Goal: Task Accomplishment & Management: Use online tool/utility

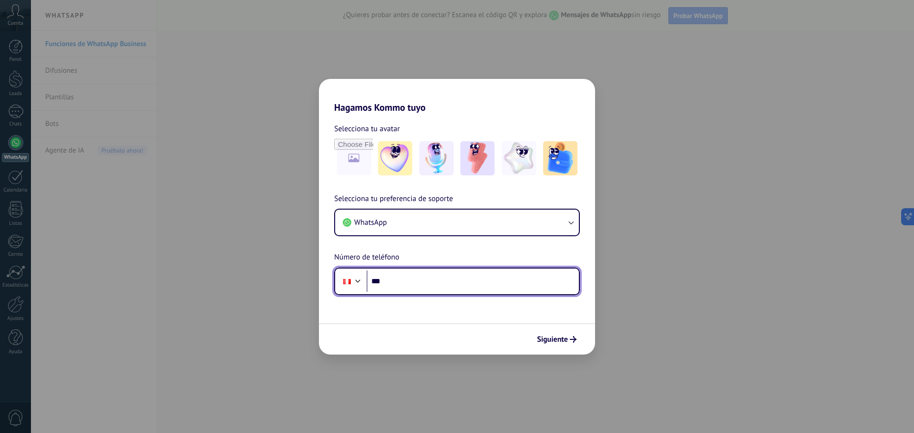
click at [422, 286] on input "***" at bounding box center [472, 282] width 212 height 22
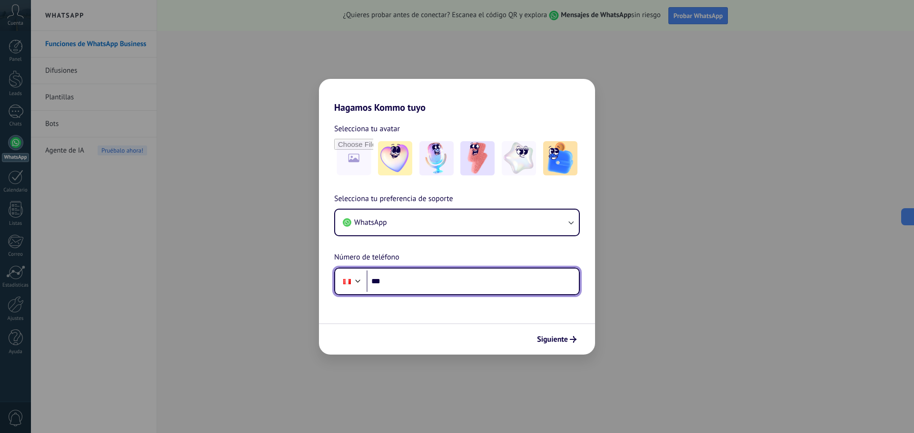
click at [419, 283] on input "***" at bounding box center [472, 282] width 212 height 22
type input "**********"
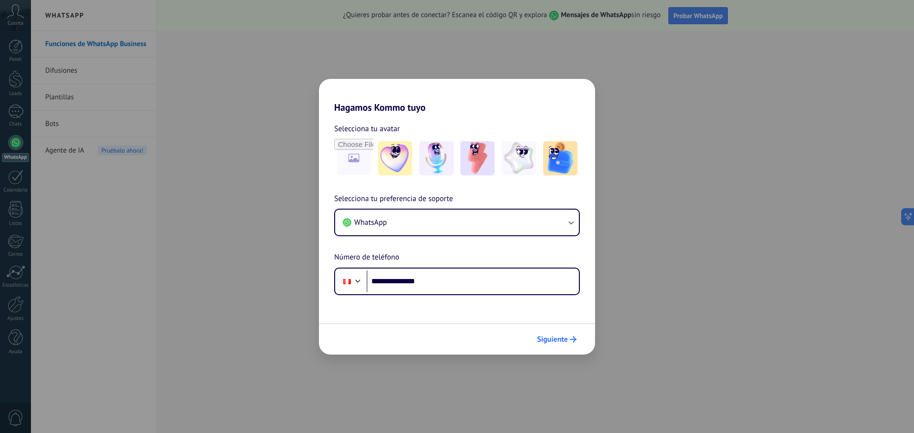
click at [561, 343] on span "Siguiente" at bounding box center [552, 339] width 31 height 7
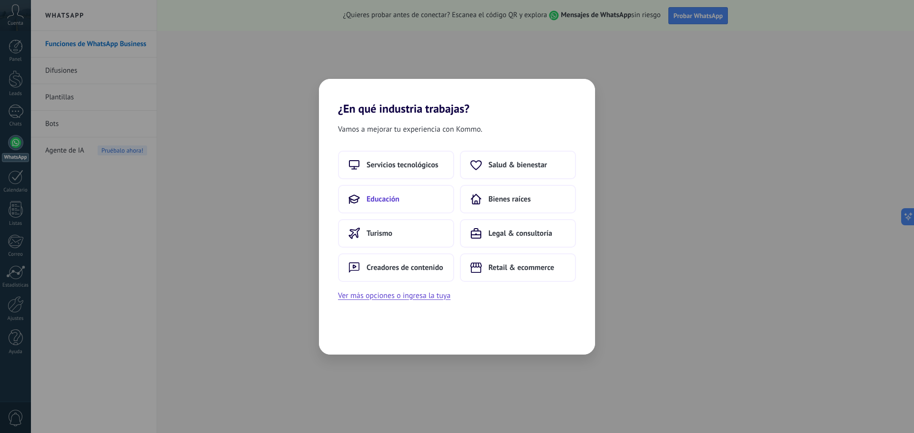
click at [375, 205] on button "Educación" at bounding box center [396, 199] width 116 height 29
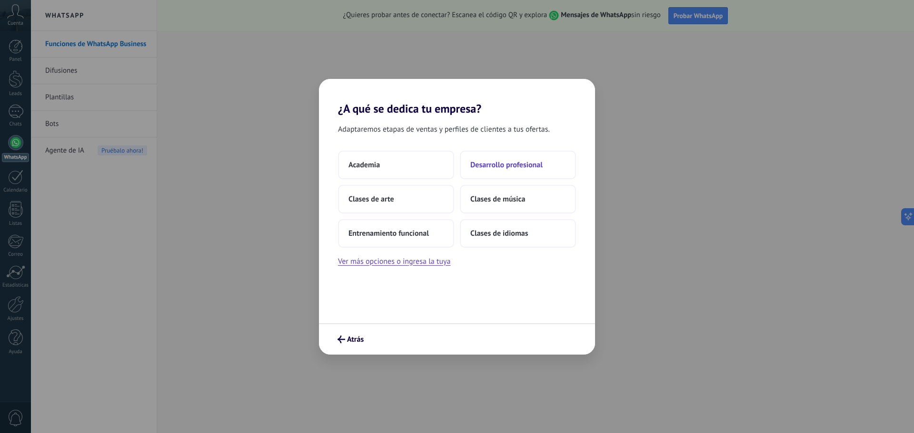
click at [479, 165] on span "Desarrollo profesional" at bounding box center [506, 165] width 72 height 10
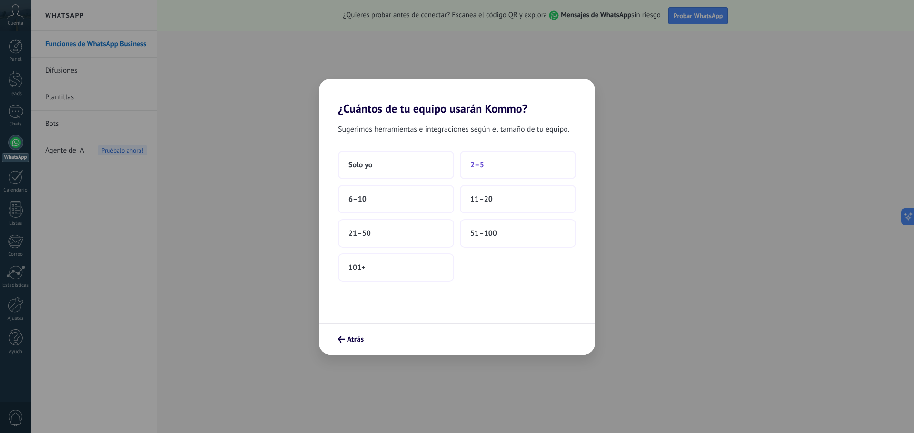
click at [488, 165] on button "2–5" at bounding box center [518, 165] width 116 height 29
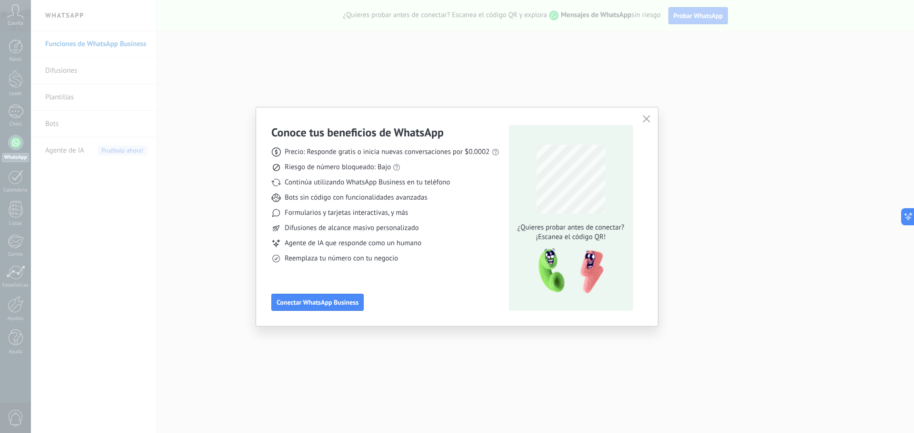
click at [642, 118] on icon "button" at bounding box center [646, 119] width 8 height 8
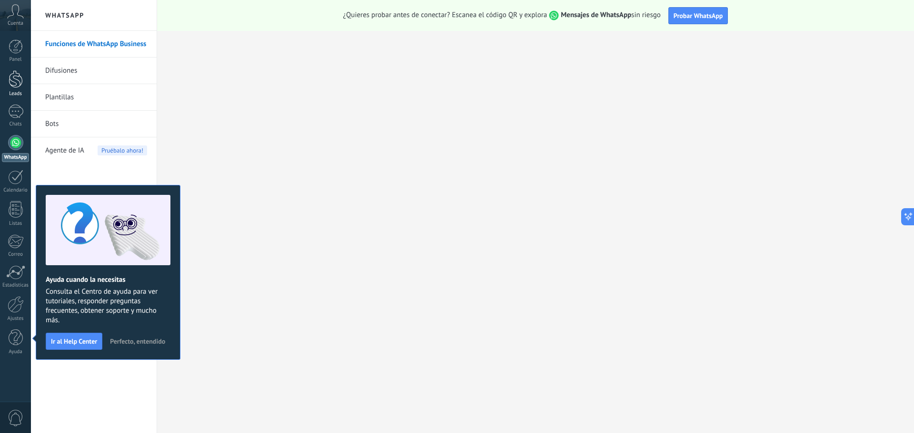
click at [15, 84] on div at bounding box center [16, 79] width 14 height 18
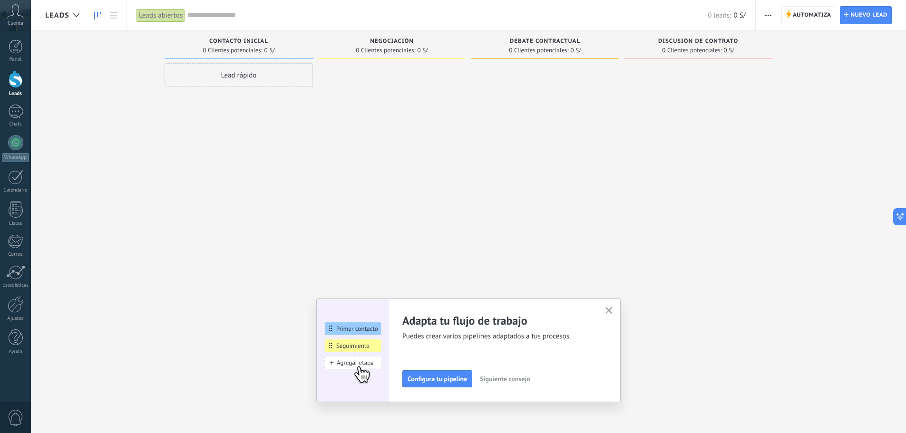
click at [612, 310] on icon "button" at bounding box center [609, 310] width 7 height 7
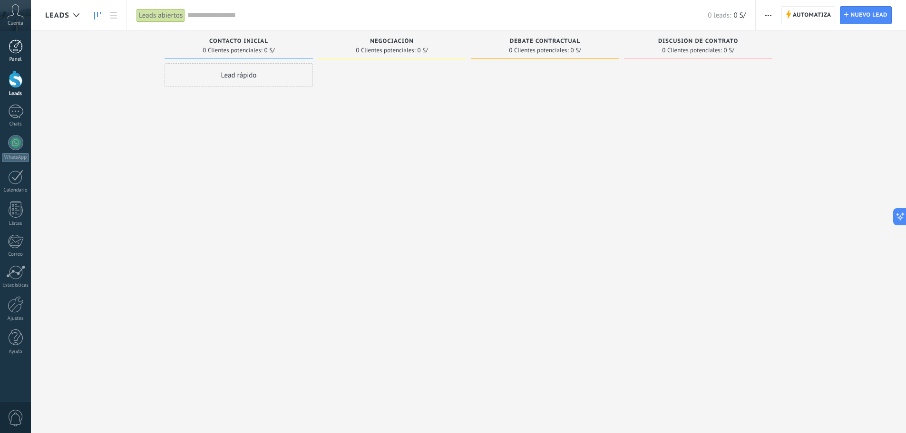
click at [10, 46] on div at bounding box center [16, 46] width 14 height 14
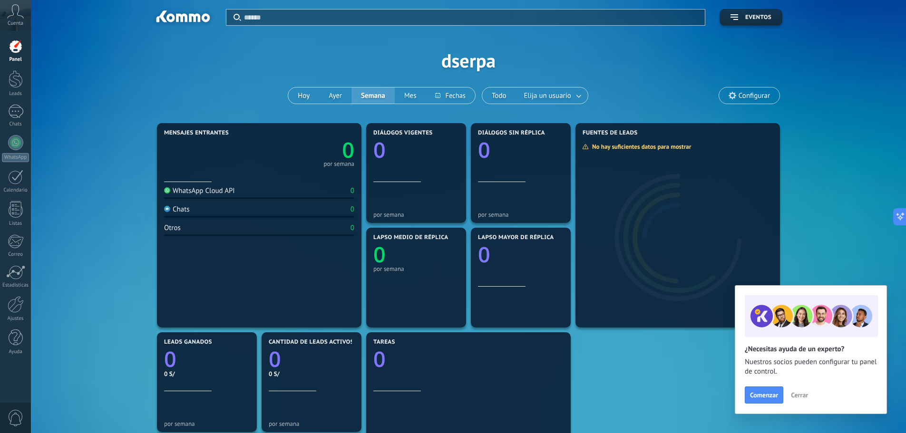
click at [13, 14] on icon at bounding box center [15, 11] width 17 height 14
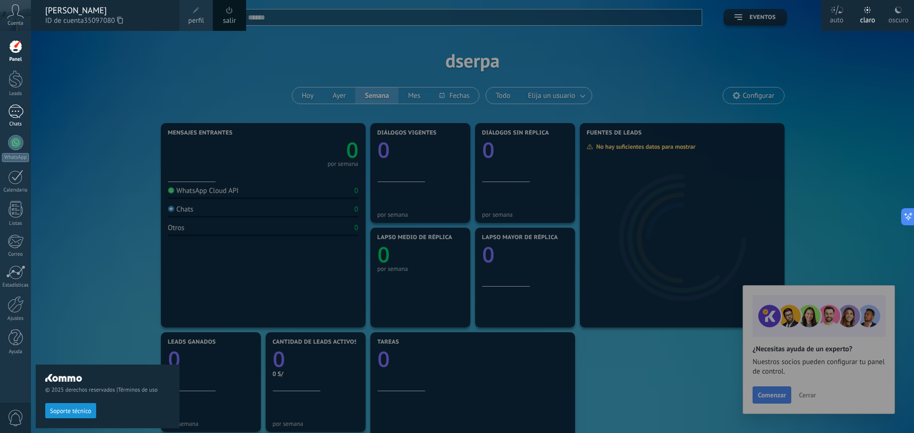
click at [16, 117] on div at bounding box center [15, 112] width 15 height 14
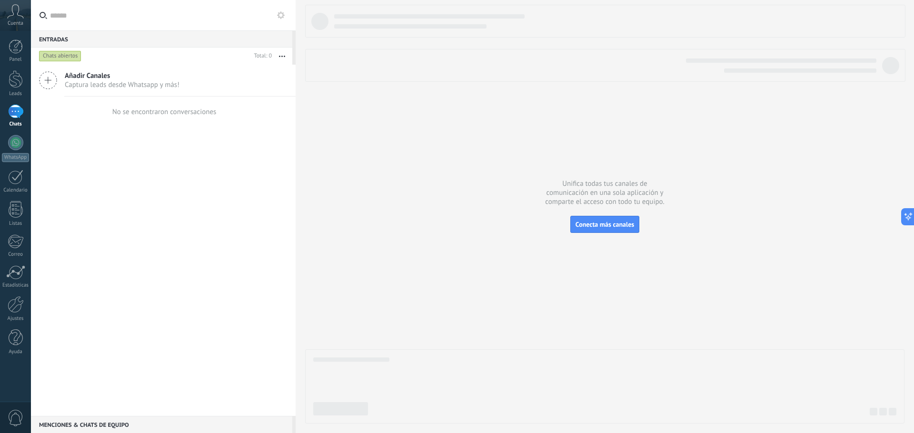
click at [16, 24] on span "Cuenta" at bounding box center [16, 23] width 16 height 6
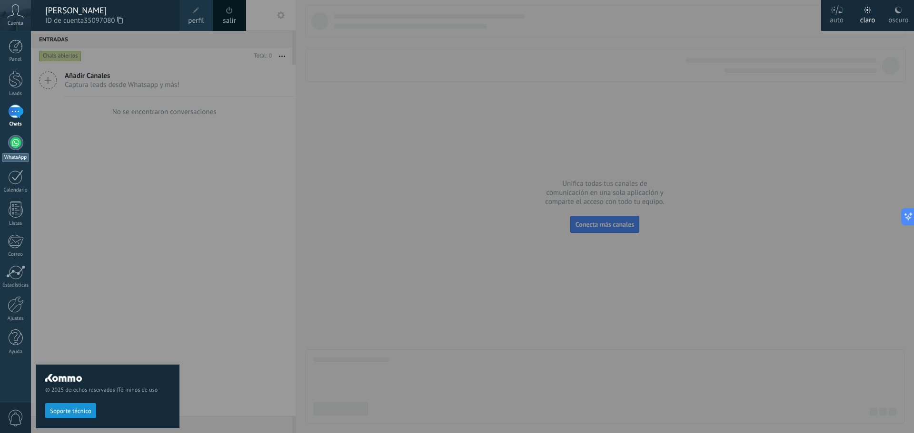
click at [15, 142] on div at bounding box center [15, 142] width 15 height 15
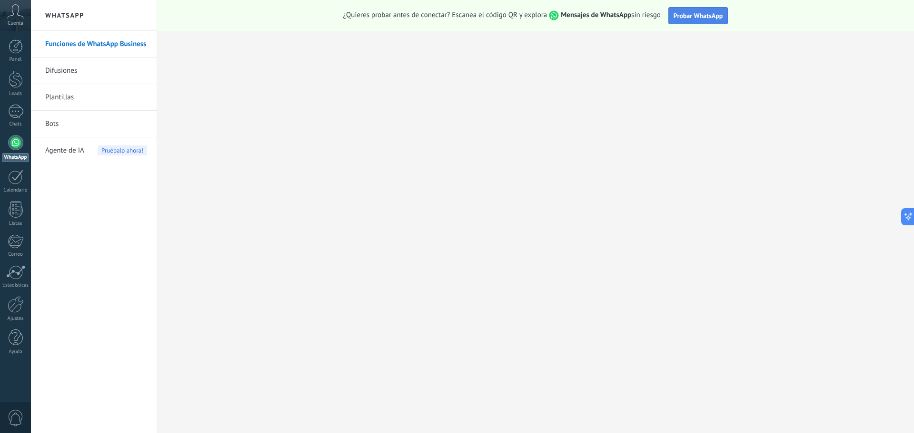
click at [693, 15] on span "Probar WhatsApp" at bounding box center [697, 15] width 49 height 9
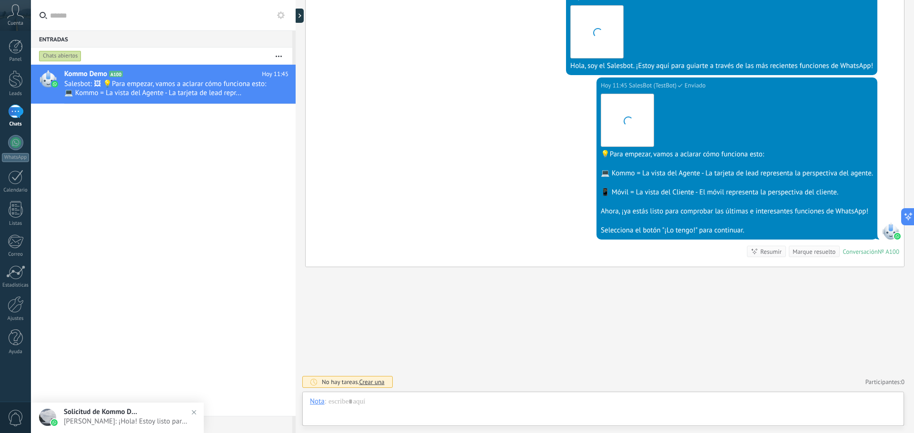
scroll to position [14, 0]
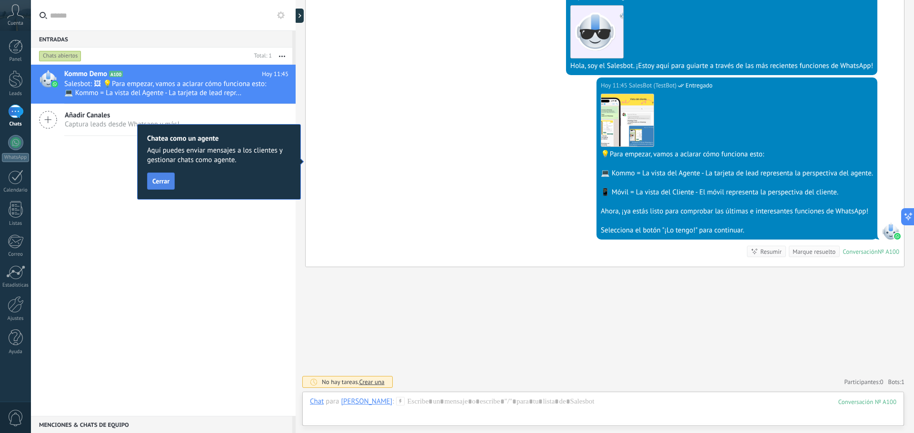
click at [165, 182] on span "Cerrar" at bounding box center [160, 181] width 17 height 7
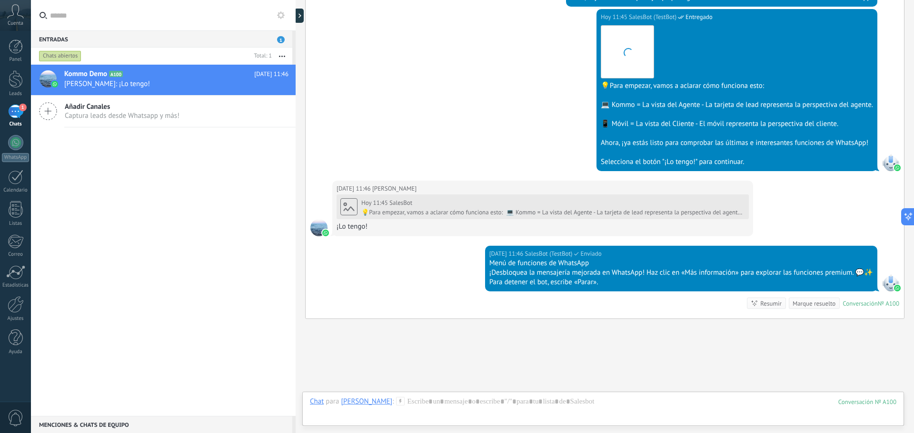
scroll to position [317, 0]
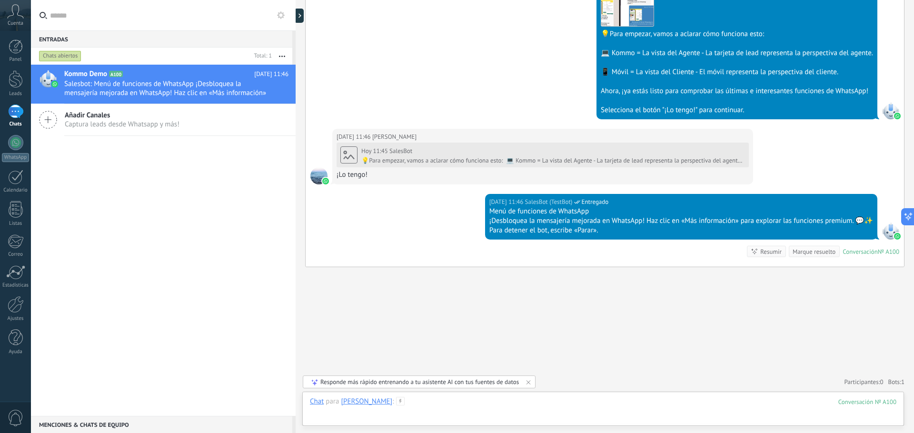
click at [403, 405] on div at bounding box center [603, 411] width 586 height 29
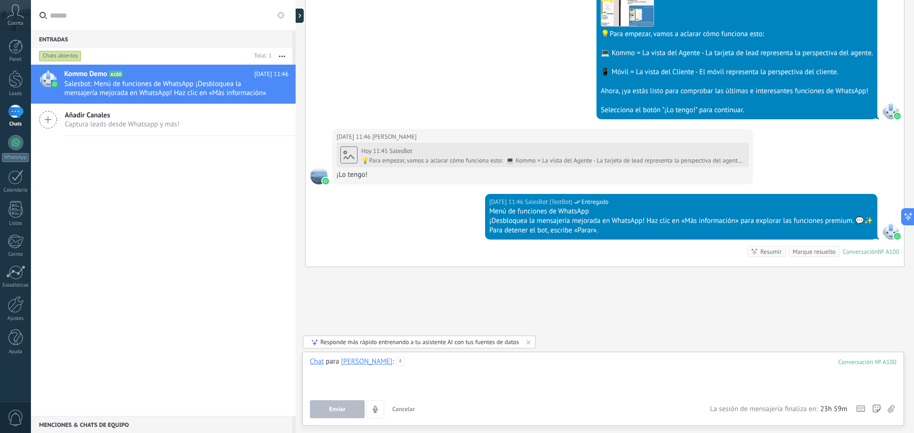
click at [505, 371] on div at bounding box center [603, 375] width 586 height 36
click at [14, 143] on div at bounding box center [15, 142] width 15 height 15
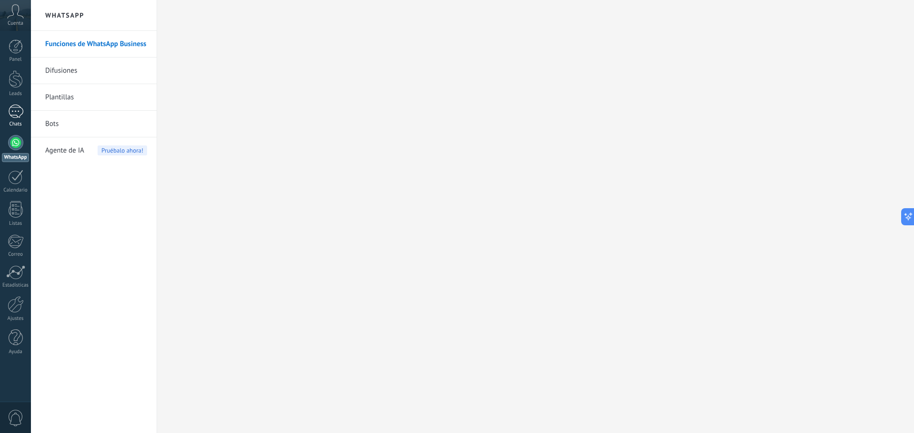
click at [14, 112] on div "1" at bounding box center [15, 112] width 15 height 14
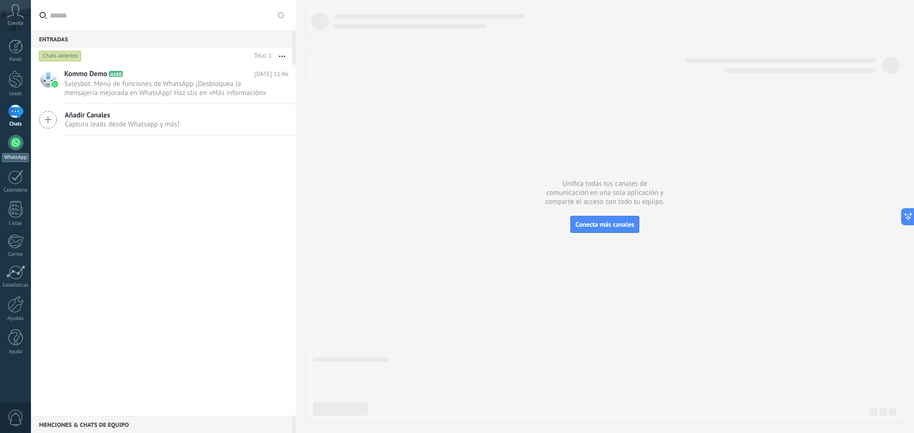
click at [15, 142] on div at bounding box center [15, 142] width 15 height 15
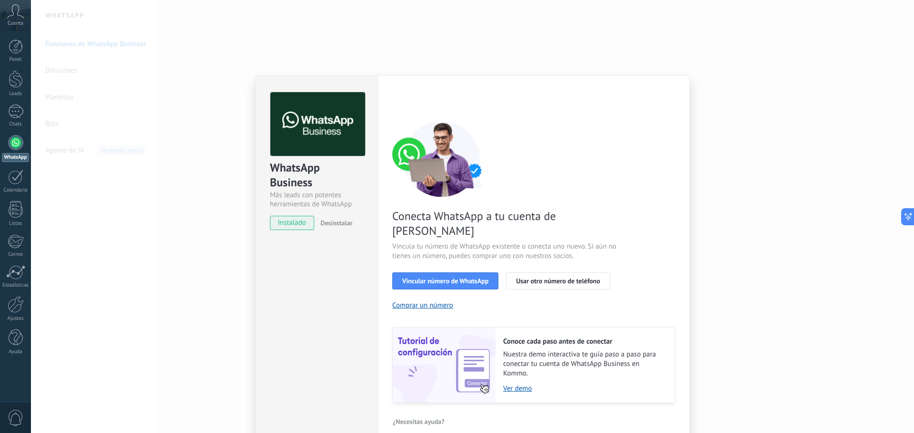
click at [753, 267] on div "WhatsApp Business Más leads con potentes herramientas de WhatsApp instalado Des…" at bounding box center [472, 216] width 883 height 433
click at [729, 263] on div "WhatsApp Business Más leads con potentes herramientas de WhatsApp instalado Des…" at bounding box center [472, 216] width 883 height 433
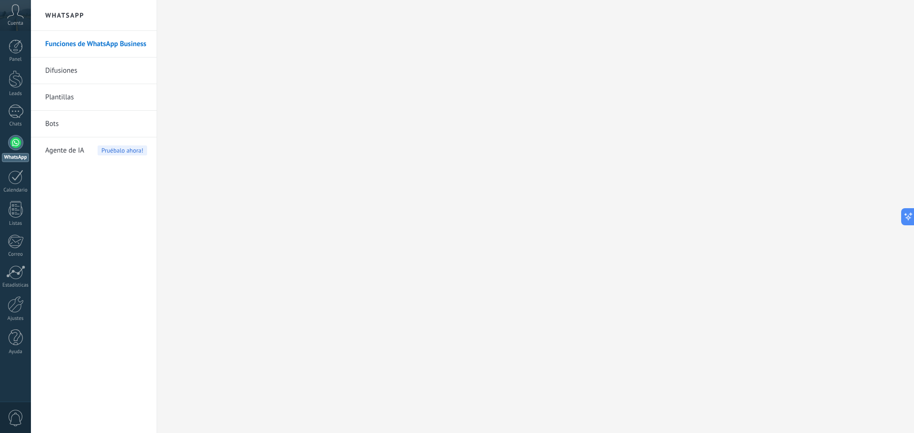
click at [62, 67] on link "Difusiones" at bounding box center [96, 71] width 102 height 27
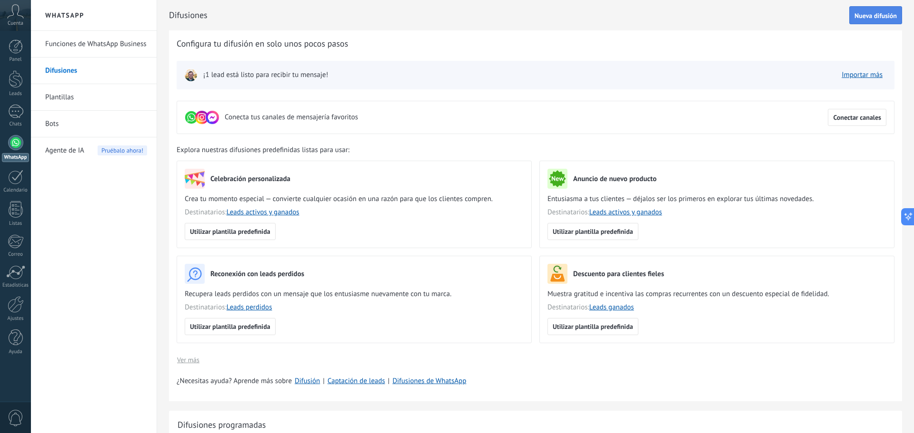
click at [868, 18] on span "Nueva difusión" at bounding box center [875, 15] width 42 height 7
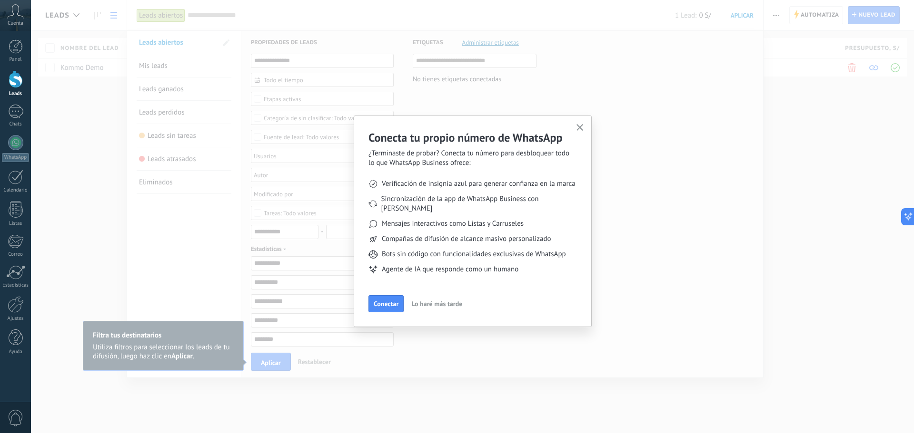
click at [448, 301] on span "Lo haré más tarde" at bounding box center [436, 304] width 51 height 7
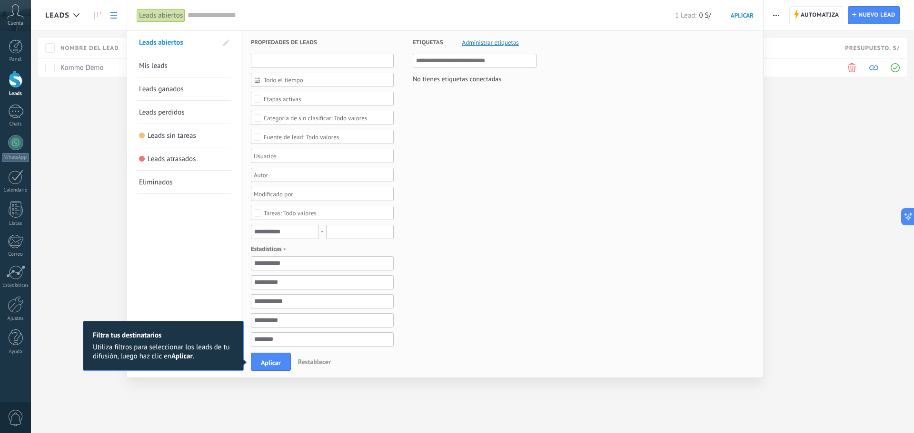
click at [295, 63] on input "text" at bounding box center [322, 61] width 143 height 14
click at [300, 56] on input "text" at bounding box center [322, 61] width 143 height 14
paste input "**********"
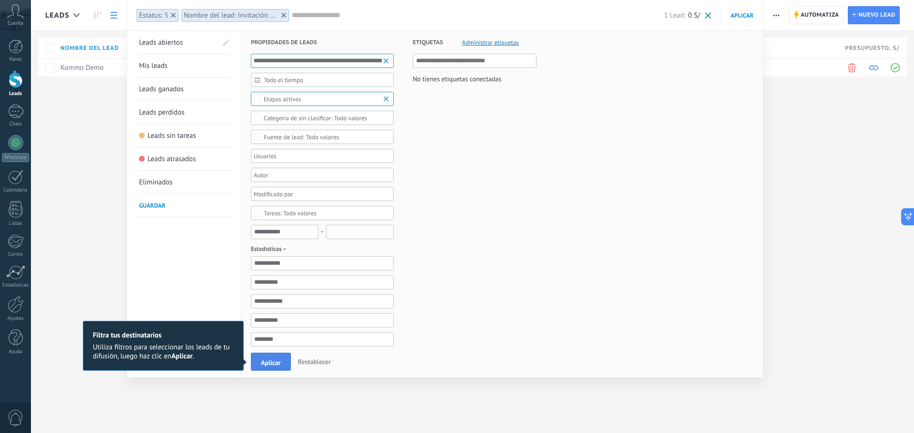
type input "**********"
click at [266, 361] on span "Aplicar" at bounding box center [271, 363] width 20 height 7
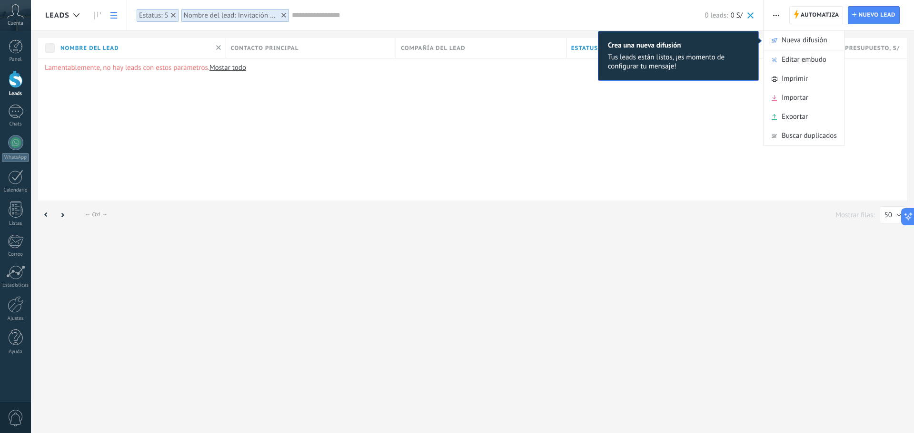
click at [867, 17] on div "**********" at bounding box center [472, 216] width 883 height 433
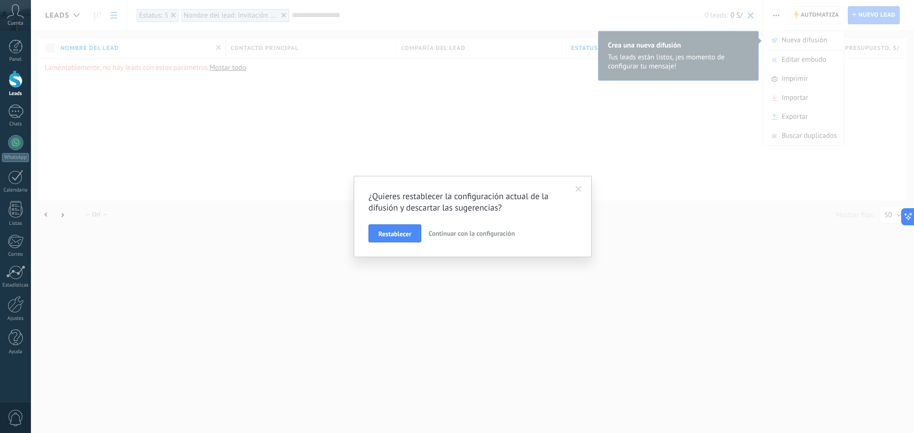
click at [453, 237] on span "Continuar con la configuración" at bounding box center [471, 233] width 86 height 9
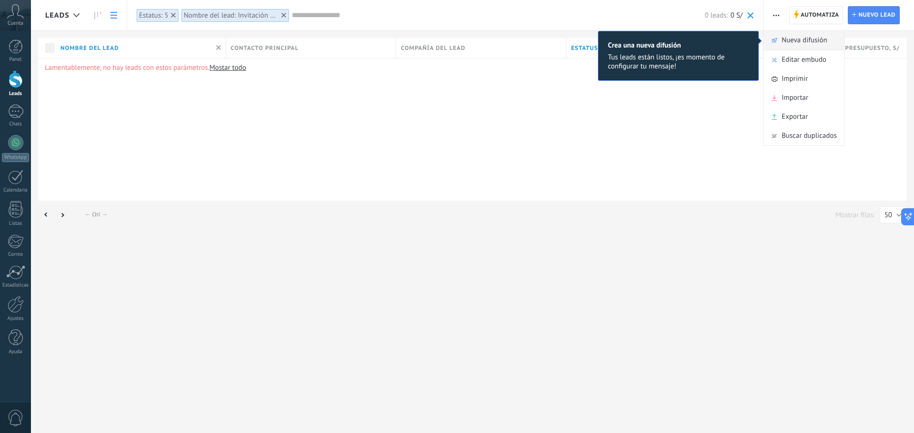
click at [802, 39] on span "Nueva difusión" at bounding box center [804, 40] width 46 height 19
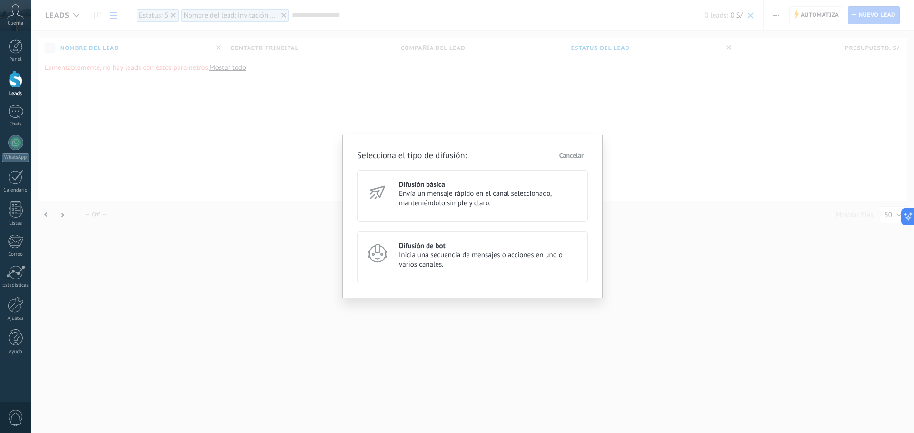
click at [433, 194] on span "Envía un mensaje rápido en el canal seleccionado, manteniéndolo simple y claro." at bounding box center [489, 198] width 180 height 19
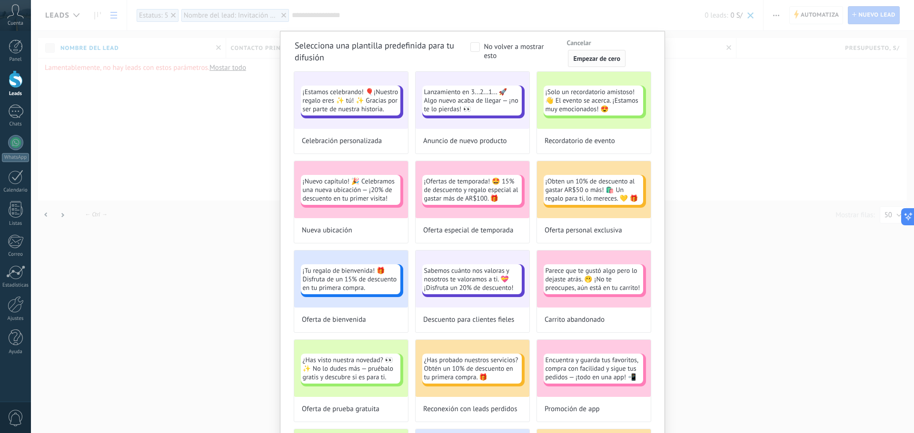
click at [600, 59] on span "Empezar de cero" at bounding box center [596, 58] width 47 height 7
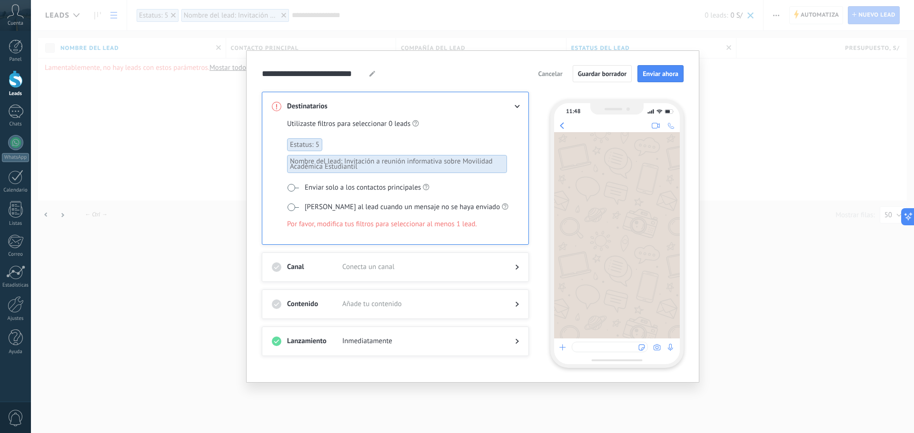
click at [557, 77] on span "Cancelar" at bounding box center [550, 73] width 24 height 7
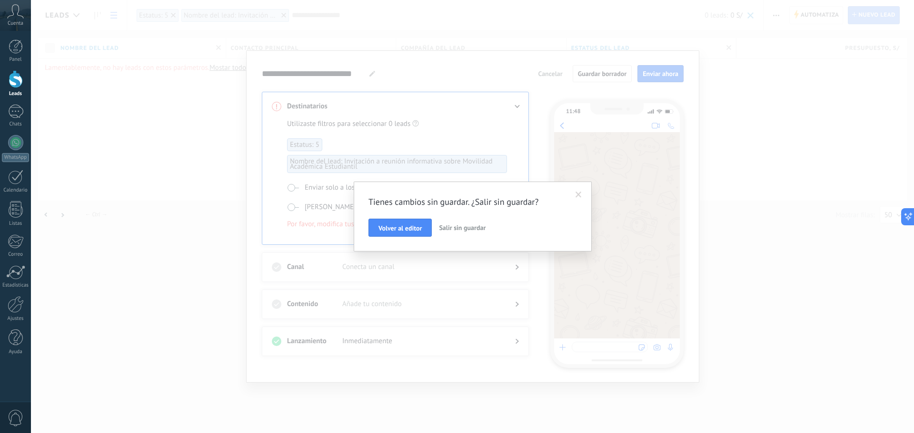
click at [461, 229] on span "Salir sin guardar" at bounding box center [462, 228] width 47 height 9
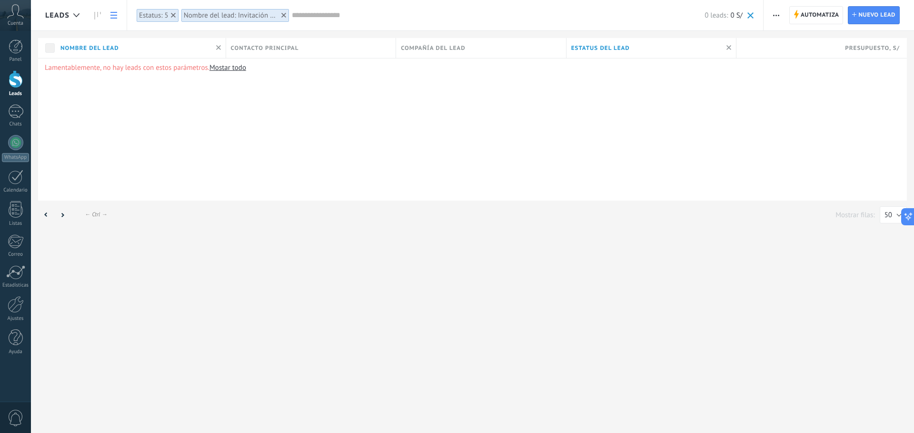
click at [16, 21] on span "Cuenta" at bounding box center [16, 23] width 16 height 6
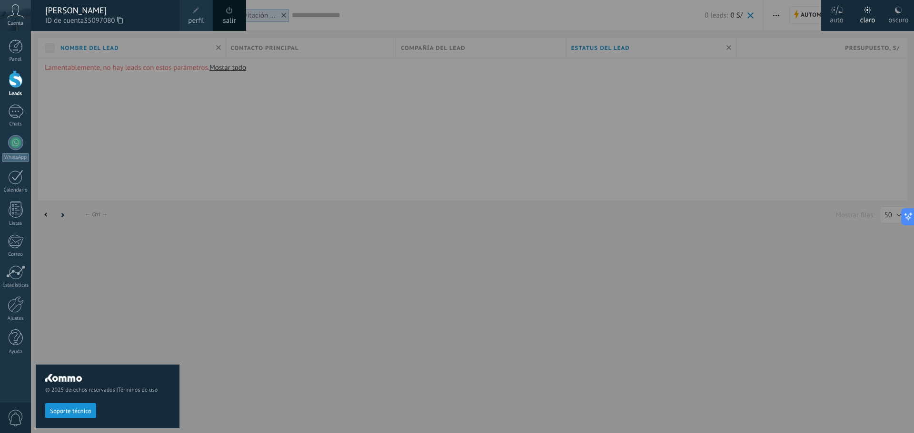
click at [228, 17] on link "salir" at bounding box center [229, 21] width 13 height 10
